Goal: Task Accomplishment & Management: Complete application form

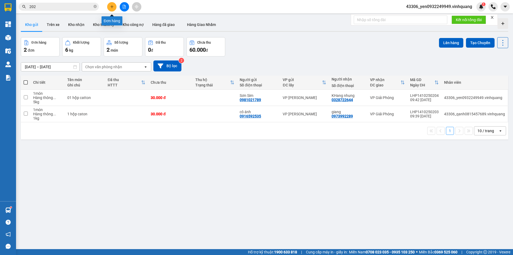
click at [112, 7] on icon "plus" at bounding box center [112, 7] width 4 height 4
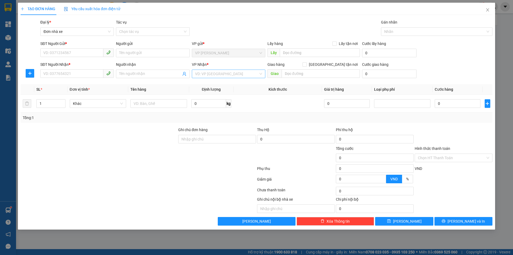
click at [234, 74] on input "search" at bounding box center [226, 74] width 63 height 8
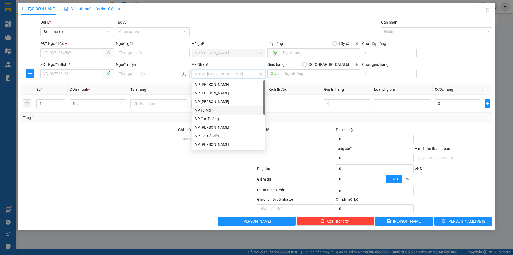
click at [219, 111] on div "VP Tú Mỡ" at bounding box center [228, 110] width 67 height 6
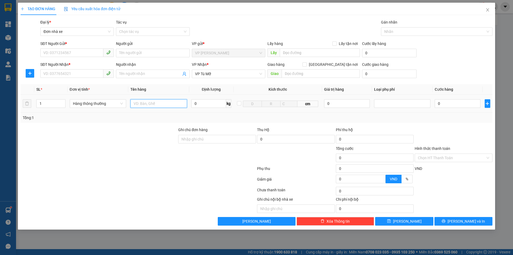
click at [169, 106] on input "text" at bounding box center [158, 103] width 57 height 9
type input "01 hộp catton"
drag, startPoint x: 204, startPoint y: 105, endPoint x: 204, endPoint y: 110, distance: 5.1
click at [204, 105] on input "0" at bounding box center [208, 103] width 35 height 9
type input "5"
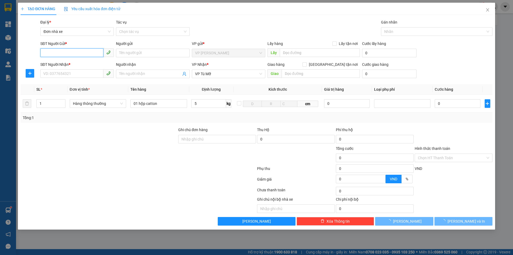
click at [75, 55] on input "SĐT Người Gửi *" at bounding box center [71, 52] width 63 height 9
type input "30.000"
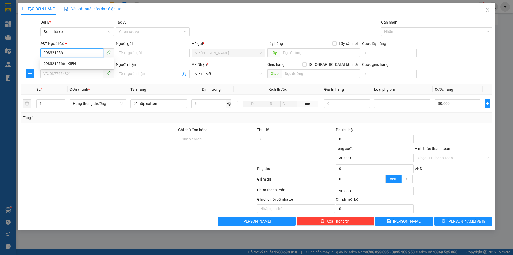
type input "0983212566"
click at [72, 65] on div "0983212566 - KIÊN" at bounding box center [77, 64] width 67 height 6
type input "KIÊN"
type input "0983212566"
click at [71, 71] on input "SĐT Người Nhận *" at bounding box center [71, 73] width 63 height 9
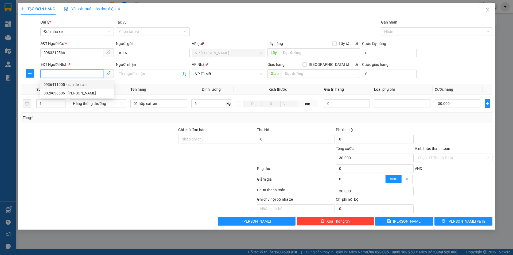
click at [72, 84] on div "0936411005 - sun den lab" at bounding box center [77, 85] width 67 height 6
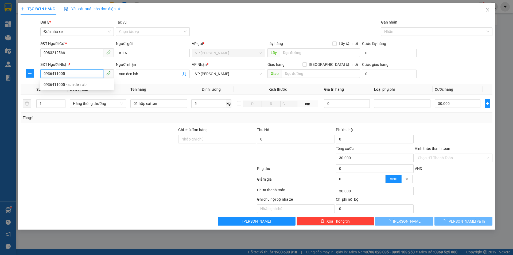
type input "0936411005"
type input "sun den lab"
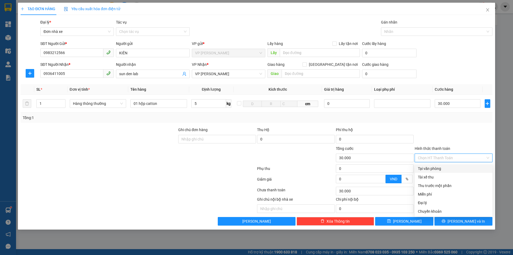
click at [451, 160] on input "Hình thức thanh toán" at bounding box center [452, 158] width 68 height 8
click at [447, 167] on div "Tại văn phòng" at bounding box center [453, 168] width 71 height 6
type input "0"
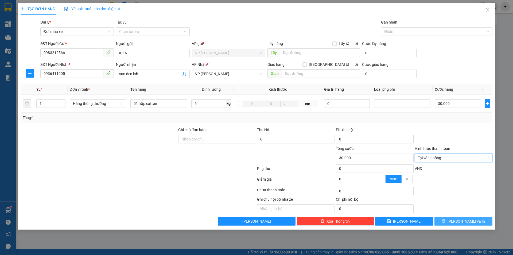
click at [468, 222] on span "[PERSON_NAME] và In" at bounding box center [466, 221] width 37 height 6
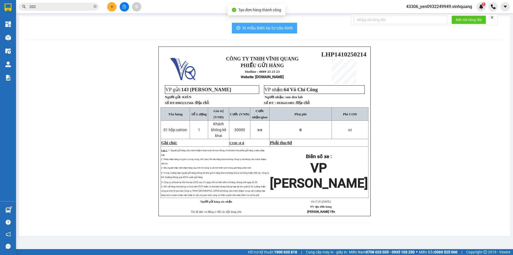
click at [266, 28] on span "In mẫu biên lai tự cấu hình" at bounding box center [268, 28] width 50 height 7
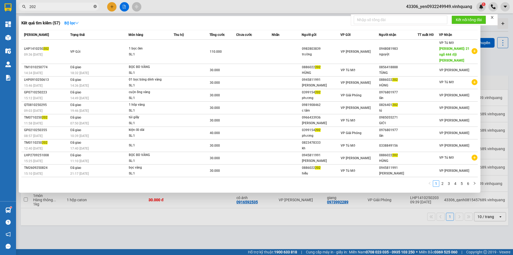
click at [94, 8] on icon "close-circle" at bounding box center [95, 6] width 3 height 3
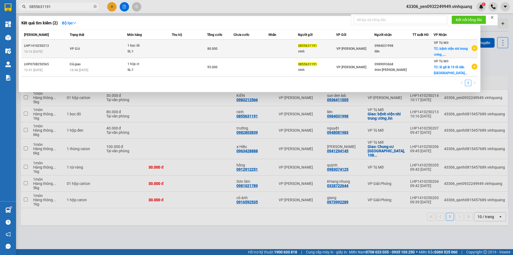
type input "0855631191"
click at [77, 49] on span "VP Gửi" at bounding box center [75, 49] width 10 height 4
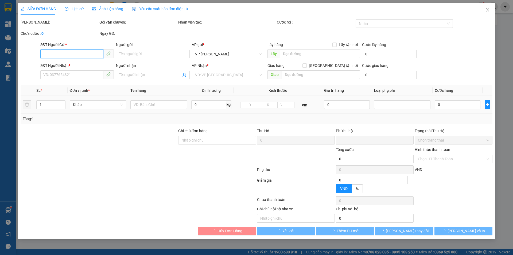
type input "0855631191"
type input "ninh"
type input "0984031998"
type input "liên"
checkbox input "true"
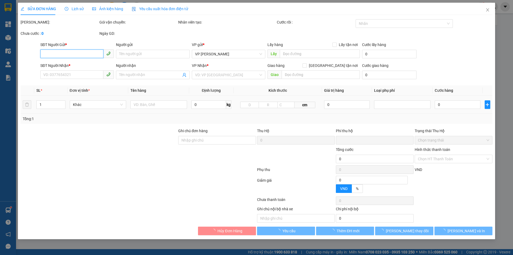
type input "bệnh viện nhi trung ương ,hn"
type input "0"
type input "80.000"
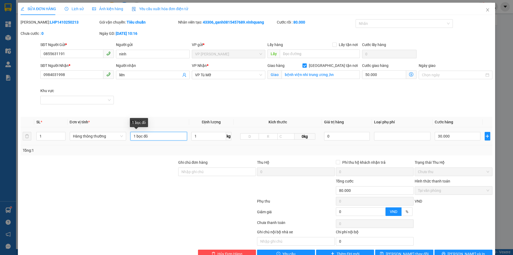
drag, startPoint x: 149, startPoint y: 137, endPoint x: 143, endPoint y: 137, distance: 5.6
click at [143, 137] on input "1 bọc đỏ" at bounding box center [158, 136] width 57 height 9
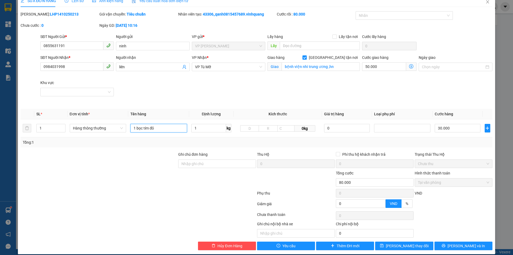
scroll to position [14, 0]
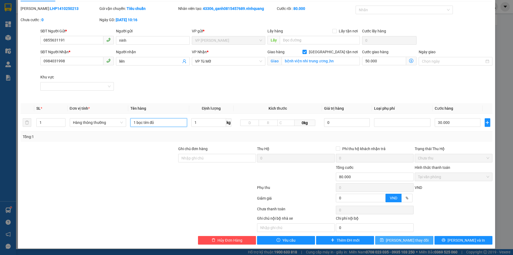
type input "1 bọc tím đỏ"
click at [408, 241] on span "[PERSON_NAME] thay đổi" at bounding box center [407, 240] width 43 height 6
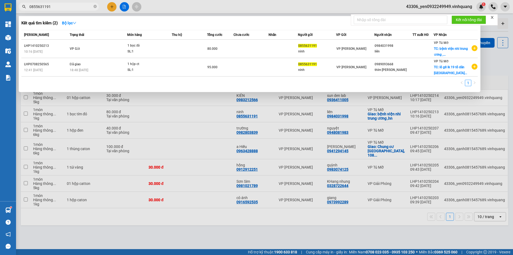
click at [57, 5] on input "0855631191" at bounding box center [60, 7] width 63 height 6
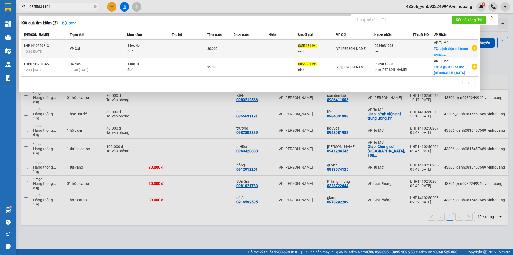
click at [171, 47] on span "1 bọc đỏ SL: 1" at bounding box center [149, 48] width 44 height 11
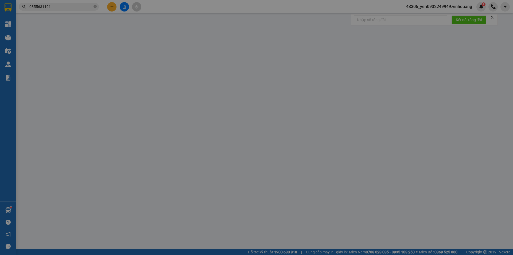
type input "0855631191"
type input "ninh"
type input "0984031998"
type input "liên"
checkbox input "true"
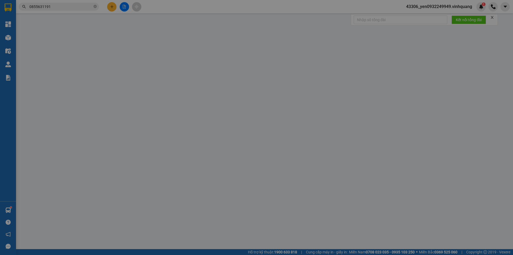
type input "bệnh viện nhi trung ương ,hn"
type input "0"
type input "80.000"
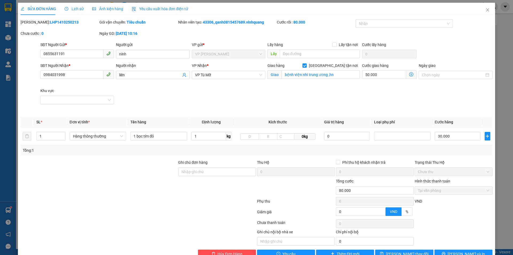
click at [409, 73] on icon "dollar-circle" at bounding box center [411, 74] width 4 height 4
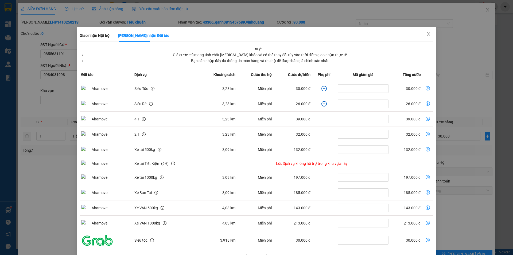
click at [427, 34] on icon "close" at bounding box center [429, 34] width 4 height 4
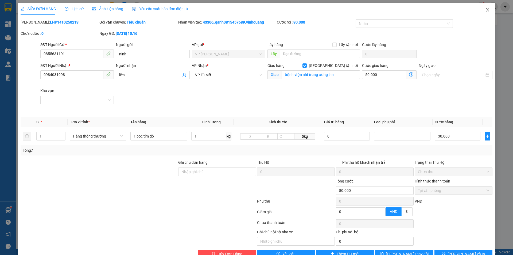
click at [486, 9] on icon "close" at bounding box center [488, 10] width 4 height 4
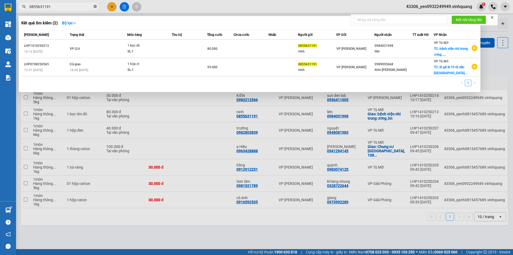
click at [94, 6] on icon "close-circle" at bounding box center [95, 6] width 3 height 3
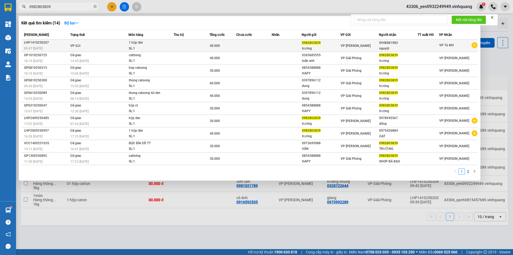
type input "0982803839"
click at [145, 45] on div "1 hộp đen" at bounding box center [149, 43] width 40 height 6
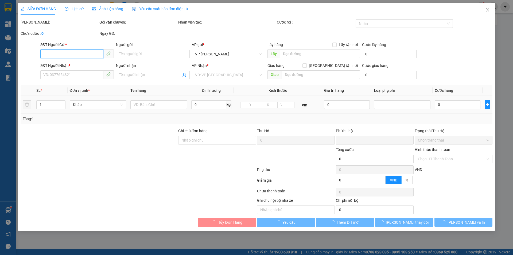
type input "0982803839"
type input "trường"
type input "0948081983"
type input "nguyệt"
type input "0"
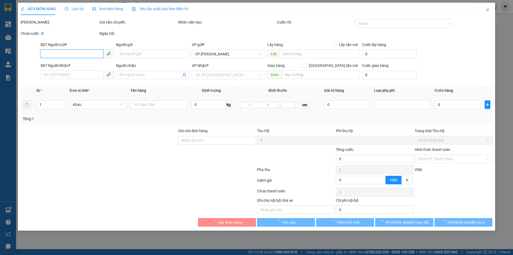
type input "40.000"
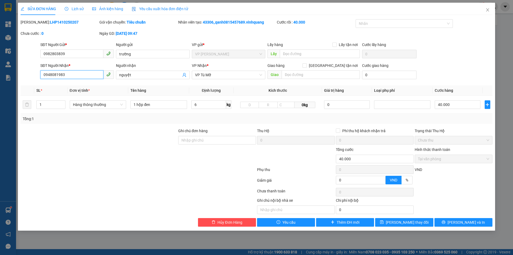
drag, startPoint x: 66, startPoint y: 76, endPoint x: 40, endPoint y: 73, distance: 26.7
click at [40, 72] on div "SĐT Người Nhận * 0948081983 0948081983" at bounding box center [77, 72] width 76 height 19
drag, startPoint x: 48, startPoint y: 75, endPoint x: 73, endPoint y: 73, distance: 25.7
click at [73, 73] on input "0948081983" at bounding box center [71, 74] width 63 height 9
drag, startPoint x: 73, startPoint y: 74, endPoint x: 9, endPoint y: 98, distance: 67.9
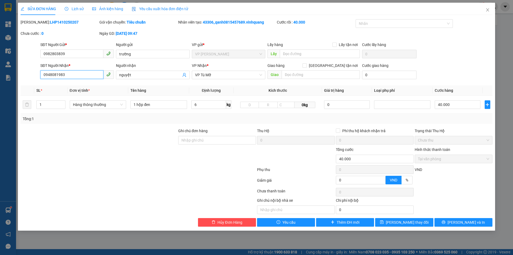
click at [31, 83] on div "Total Paid Fee 40.000 Total UnPaid Fee 0 Cash Collection Total Fee Mã ĐH: LHP14…" at bounding box center [257, 122] width 472 height 207
type input "0373287921"
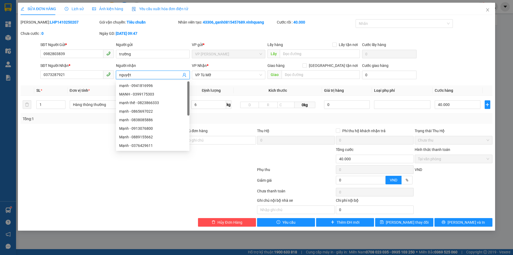
drag, startPoint x: 131, startPoint y: 77, endPoint x: 116, endPoint y: 80, distance: 15.5
click at [116, 80] on div "Người nhận nguyệt" at bounding box center [152, 72] width 73 height 19
type input "HIẾU"
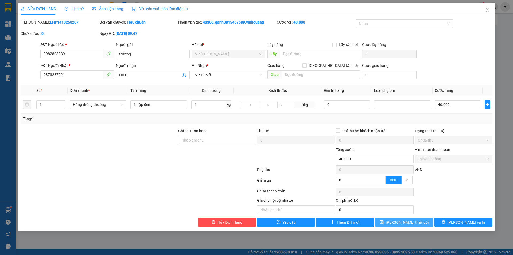
click at [411, 222] on span "[PERSON_NAME] thay đổi" at bounding box center [407, 222] width 43 height 6
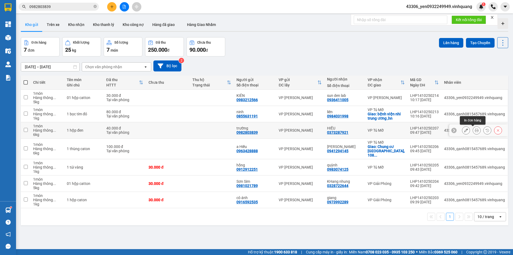
click at [475, 132] on icon at bounding box center [477, 130] width 4 height 4
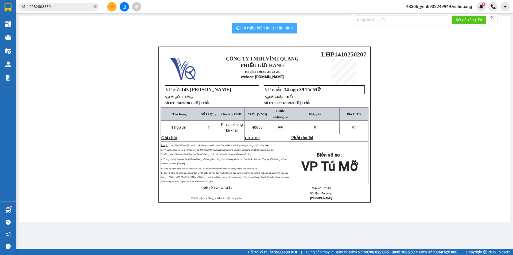
click at [274, 26] on span "In mẫu biên lai tự cấu hình" at bounding box center [268, 28] width 50 height 7
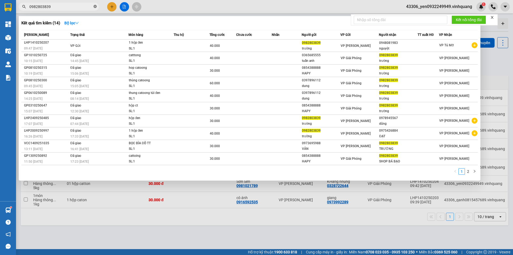
click at [94, 7] on icon "close-circle" at bounding box center [95, 6] width 3 height 3
